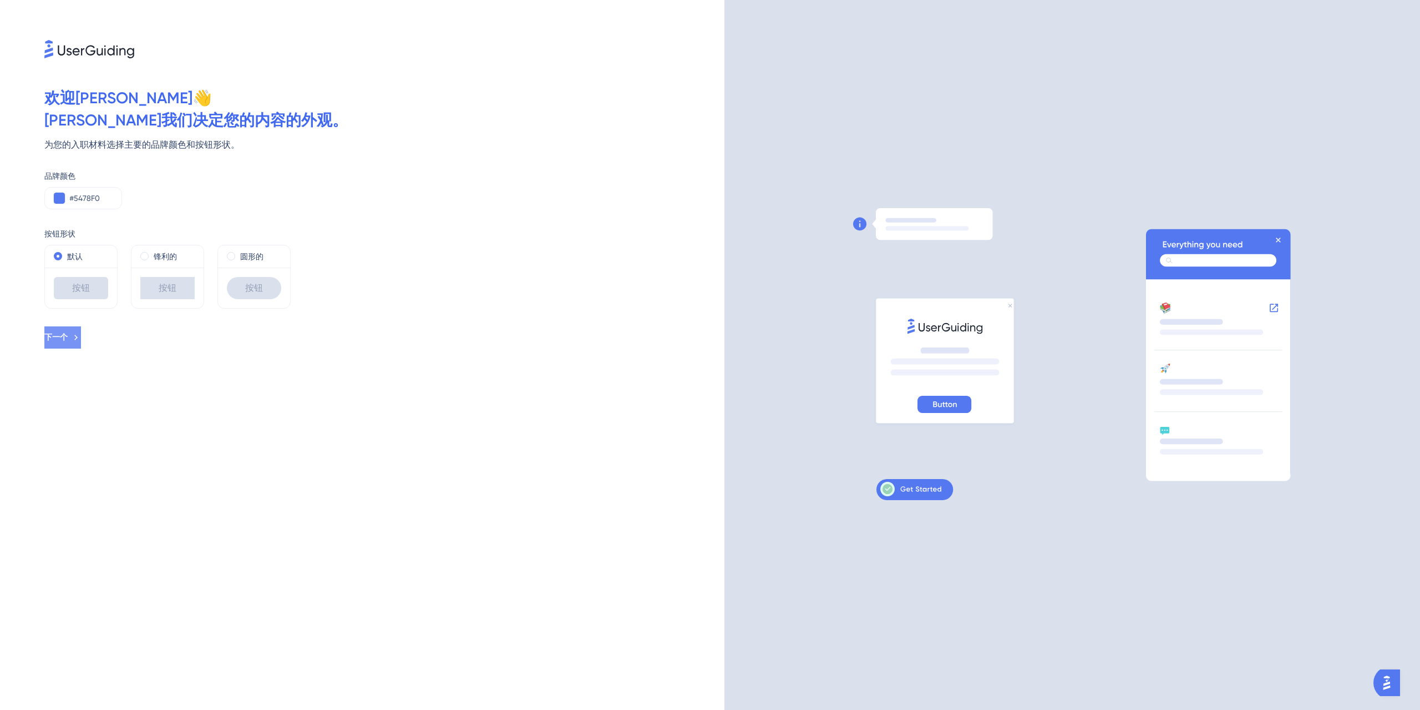
click at [81, 331] on button "下一个" at bounding box center [62, 337] width 37 height 22
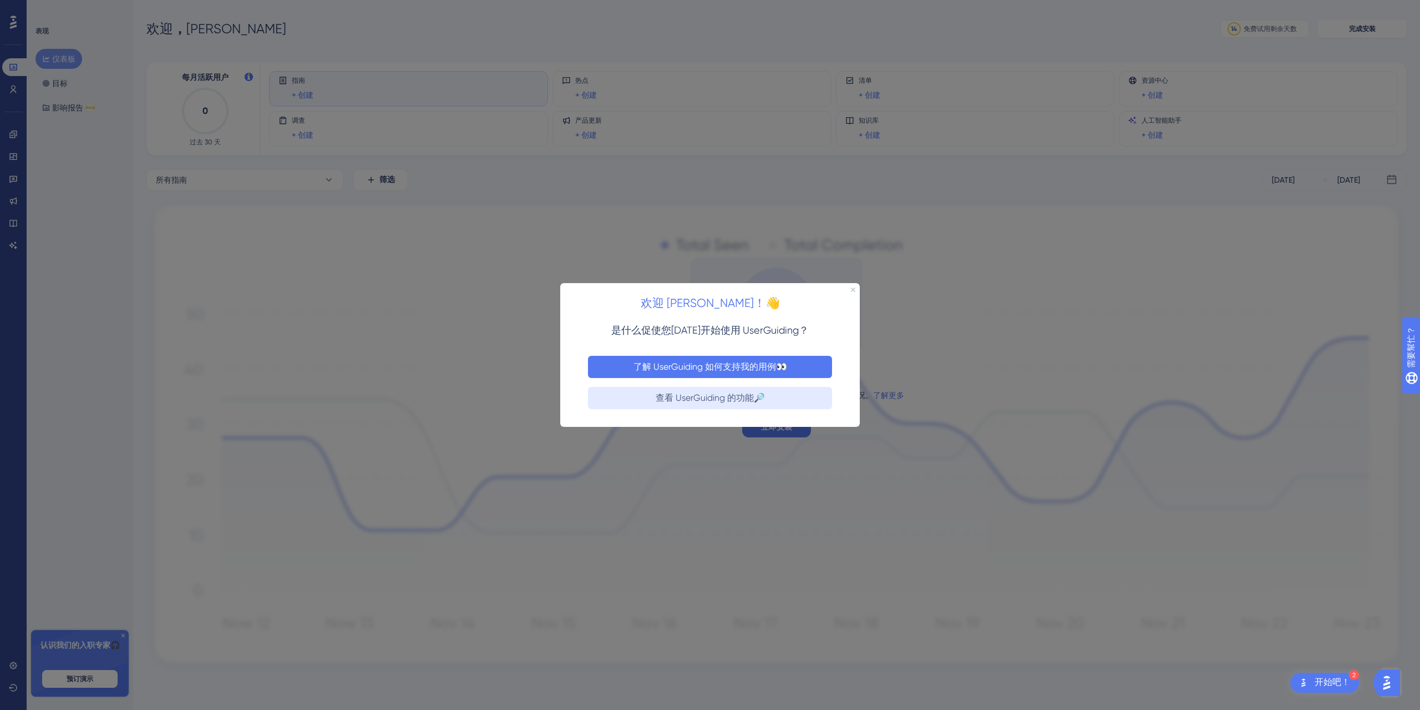
click at [702, 365] on font "了解 UserGuiding 如何支持我的用例👀" at bounding box center [711, 366] width 154 height 11
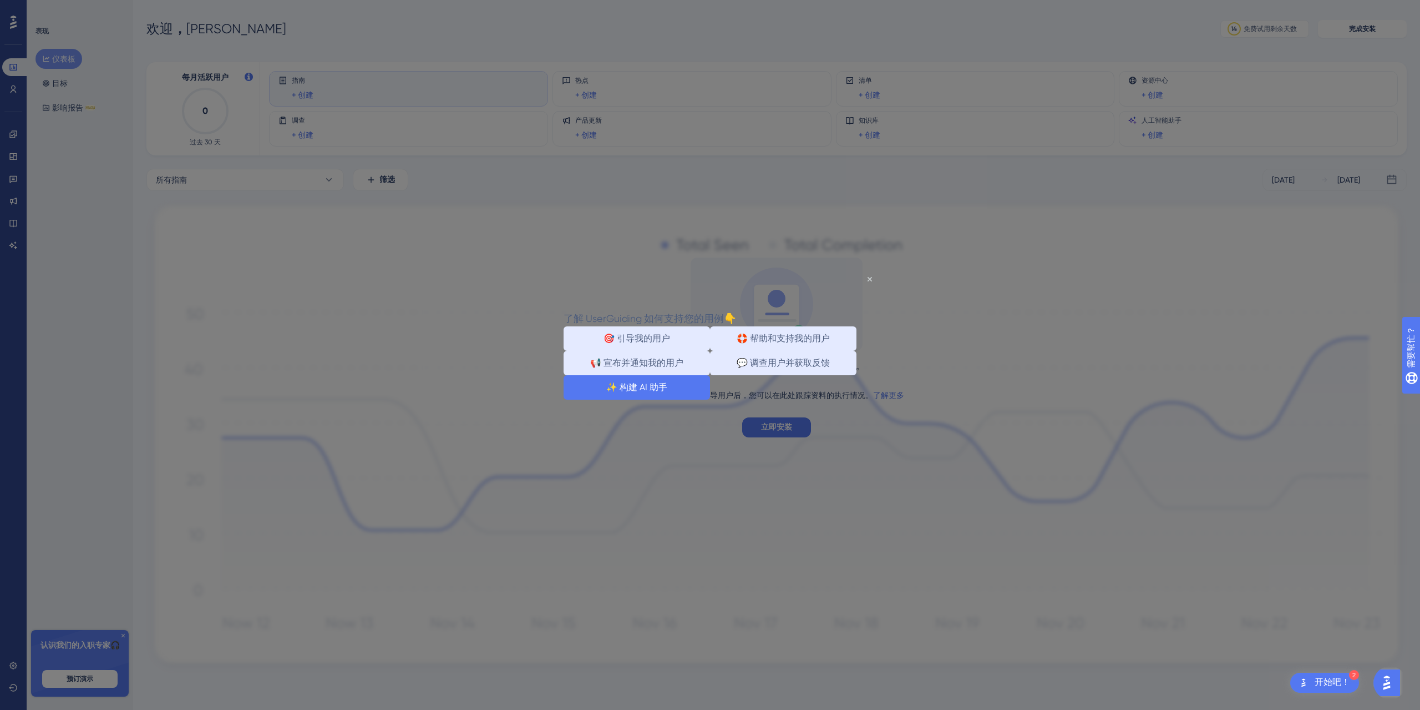
drag, startPoint x: 1267, startPoint y: 684, endPoint x: 723, endPoint y: 412, distance: 608.1
click at [667, 392] on font "✨ 构建 AI 助手" at bounding box center [636, 386] width 61 height 11
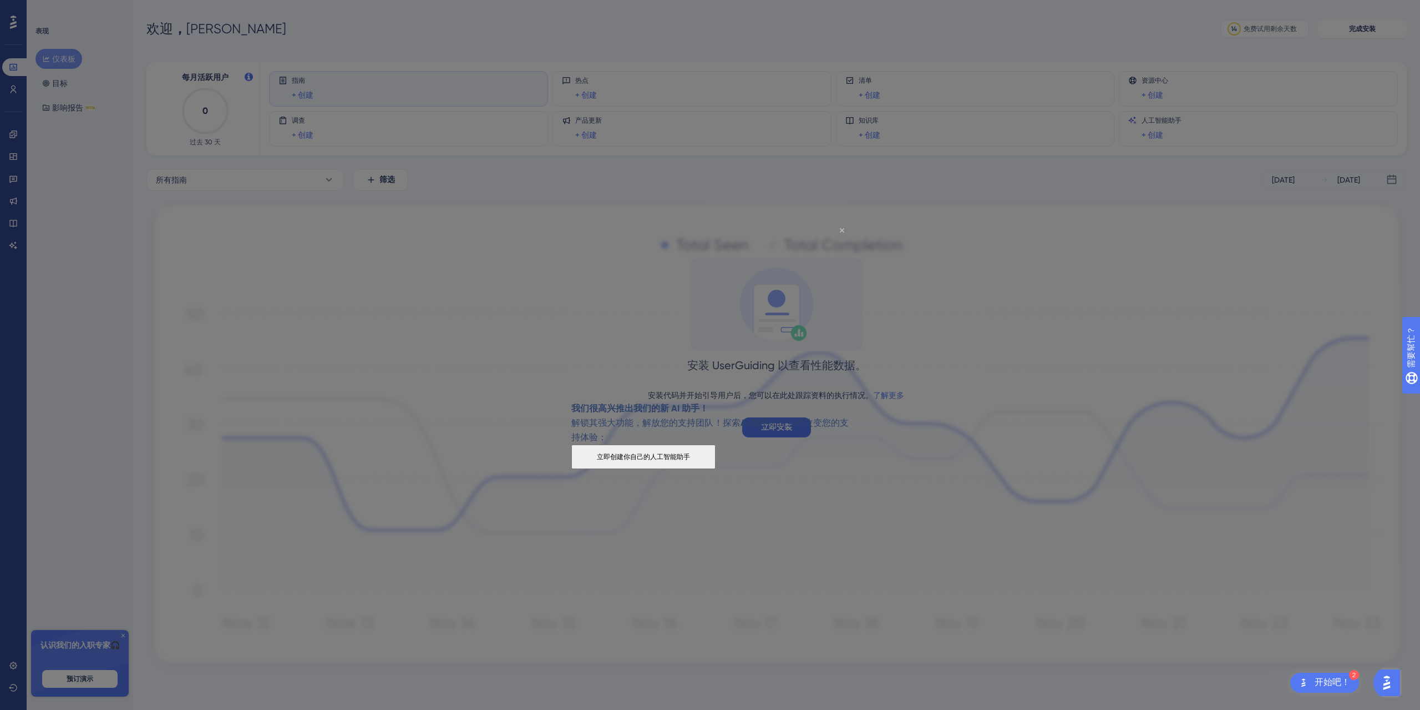
click at [844, 229] on icon "关闭预览" at bounding box center [842, 230] width 4 height 4
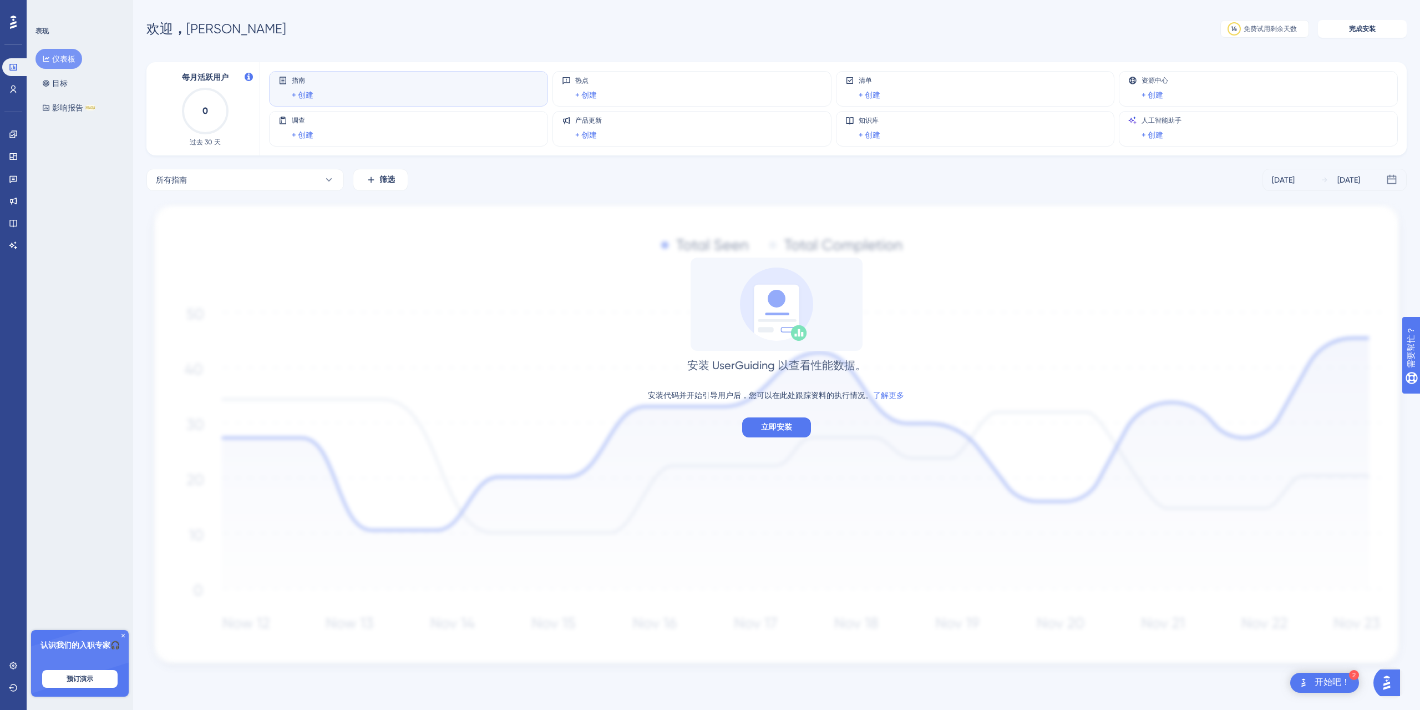
click at [12, 14] on div at bounding box center [13, 22] width 18 height 18
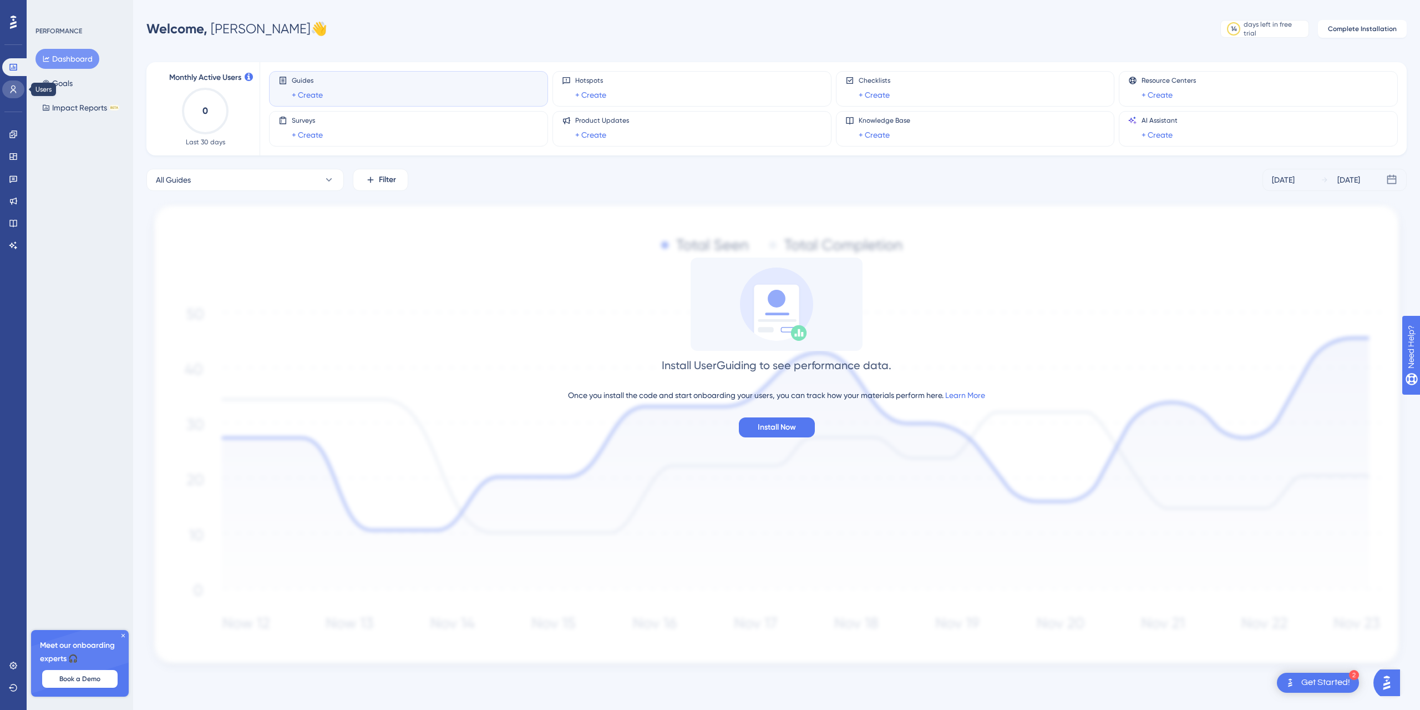
click at [8, 87] on link at bounding box center [13, 89] width 22 height 18
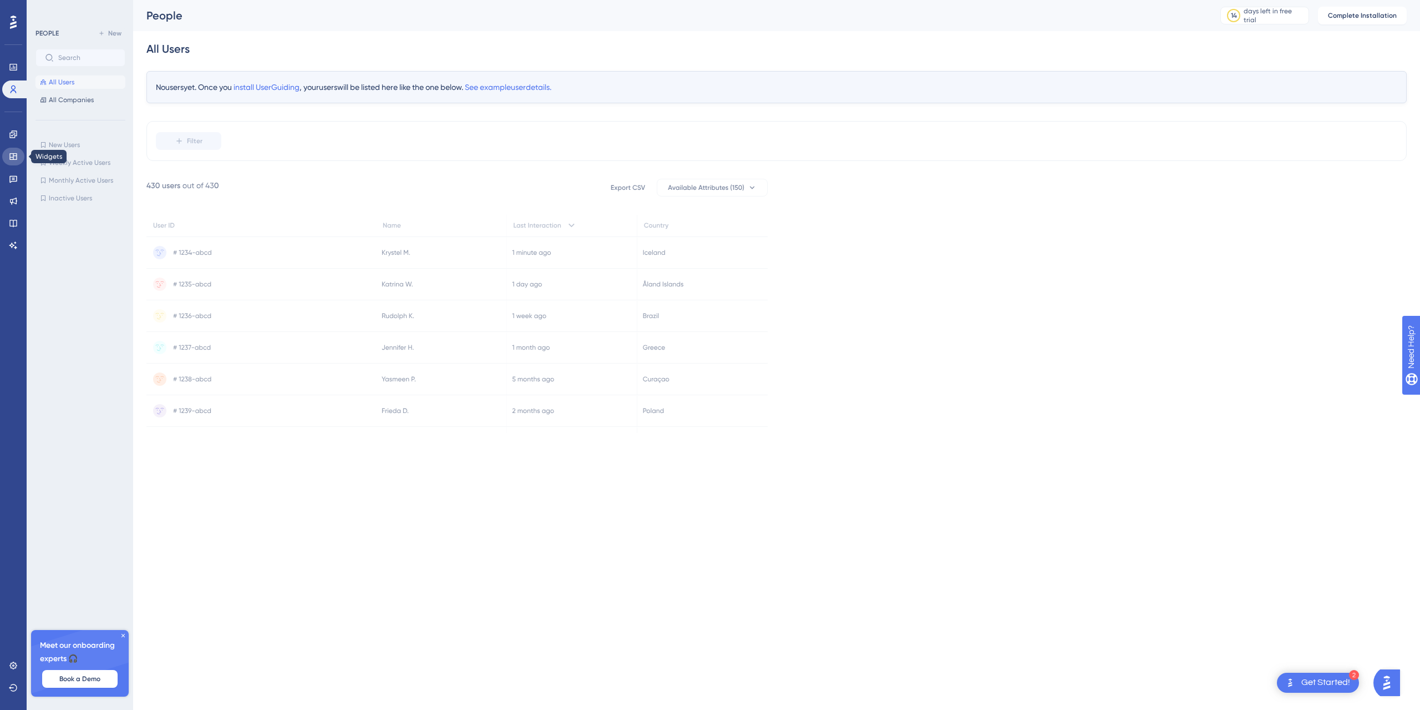
click at [15, 149] on link at bounding box center [13, 157] width 22 height 18
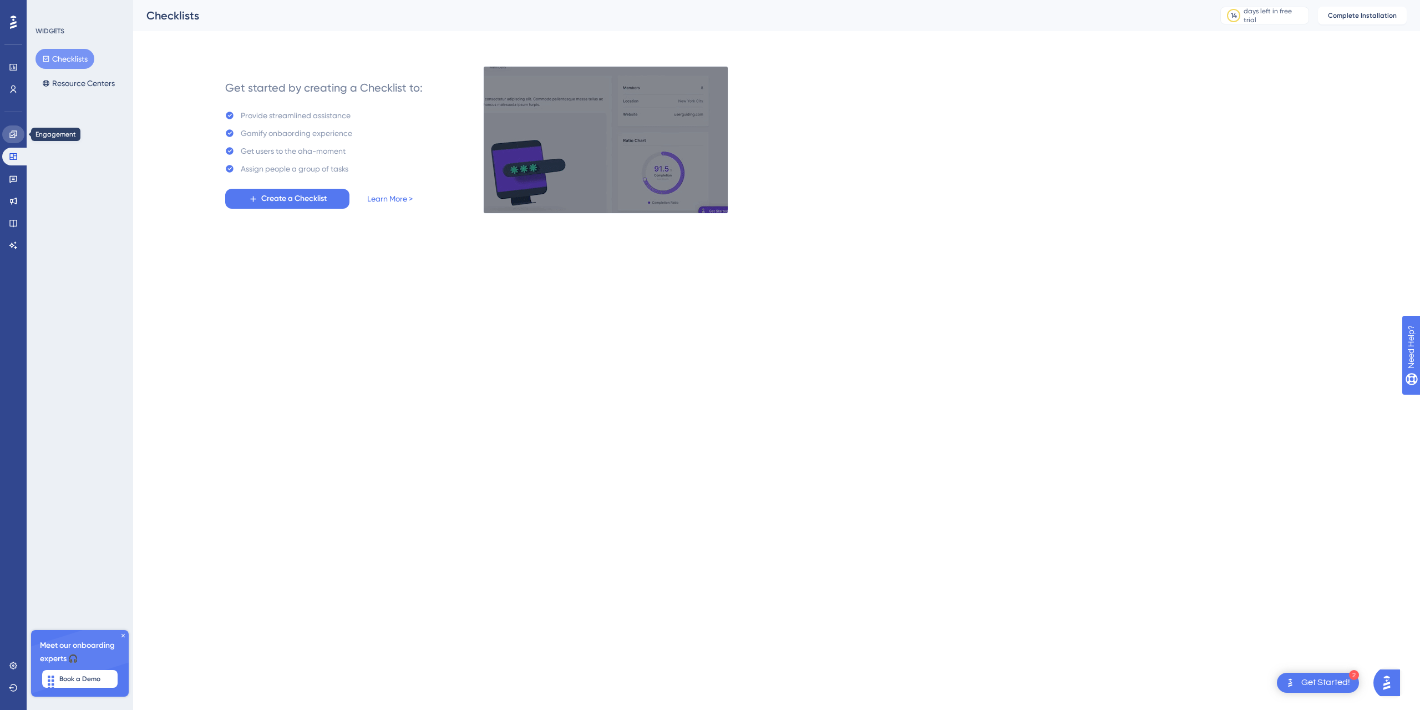
click at [12, 140] on link at bounding box center [13, 134] width 22 height 18
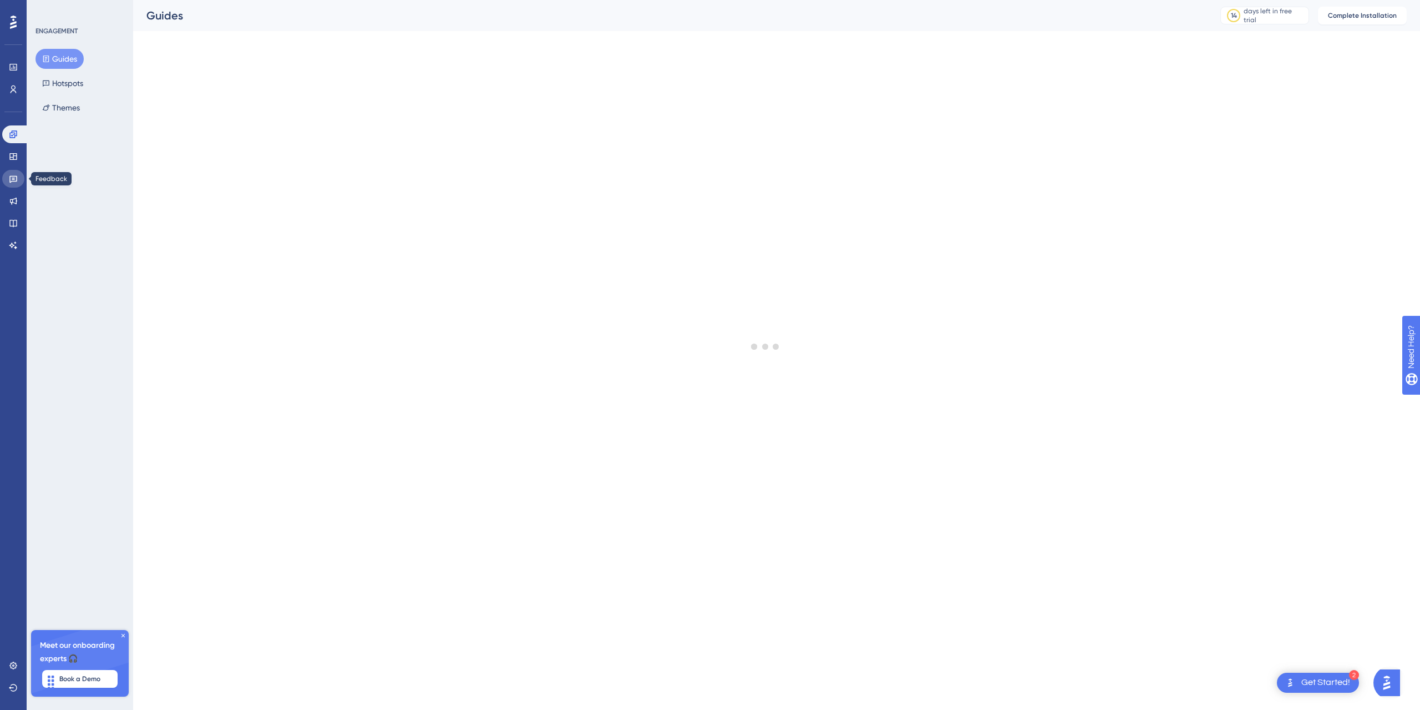
click at [14, 173] on link at bounding box center [13, 179] width 22 height 18
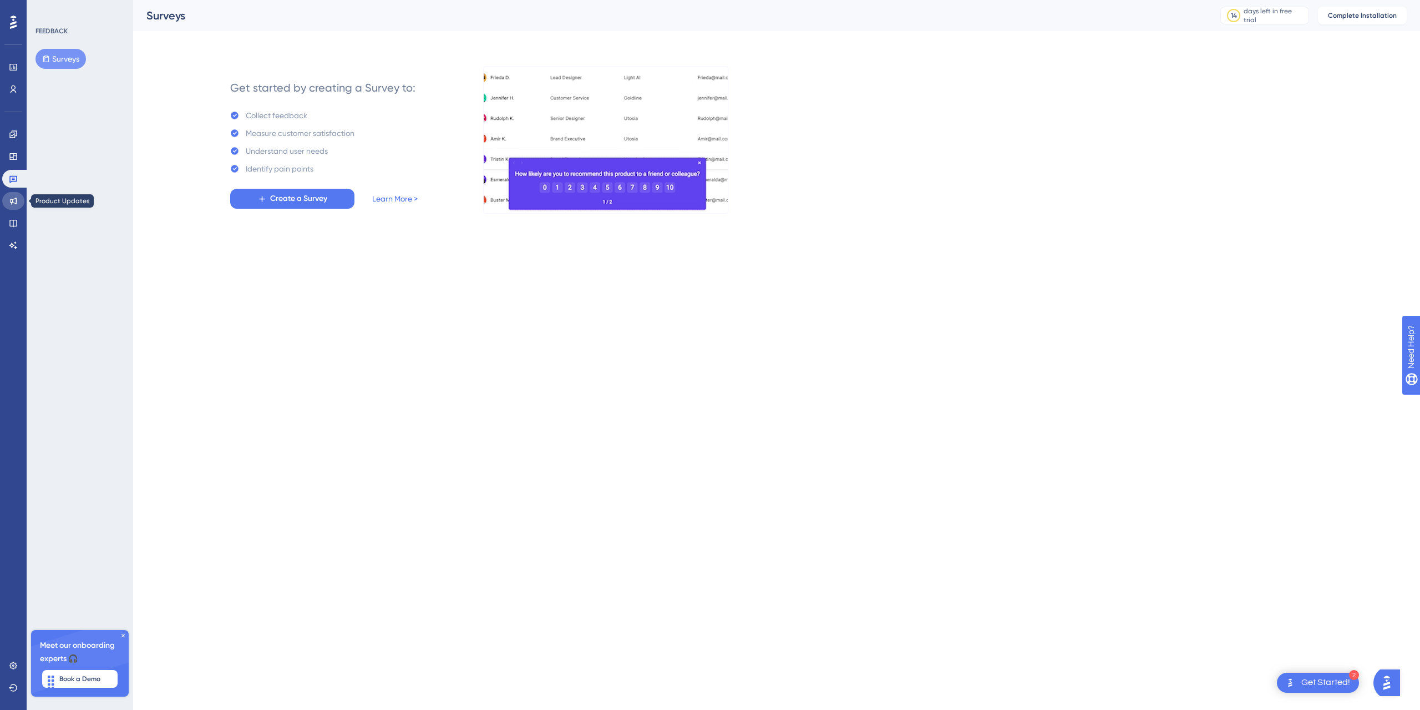
click at [16, 206] on link at bounding box center [13, 201] width 22 height 18
